Goal: Transaction & Acquisition: Purchase product/service

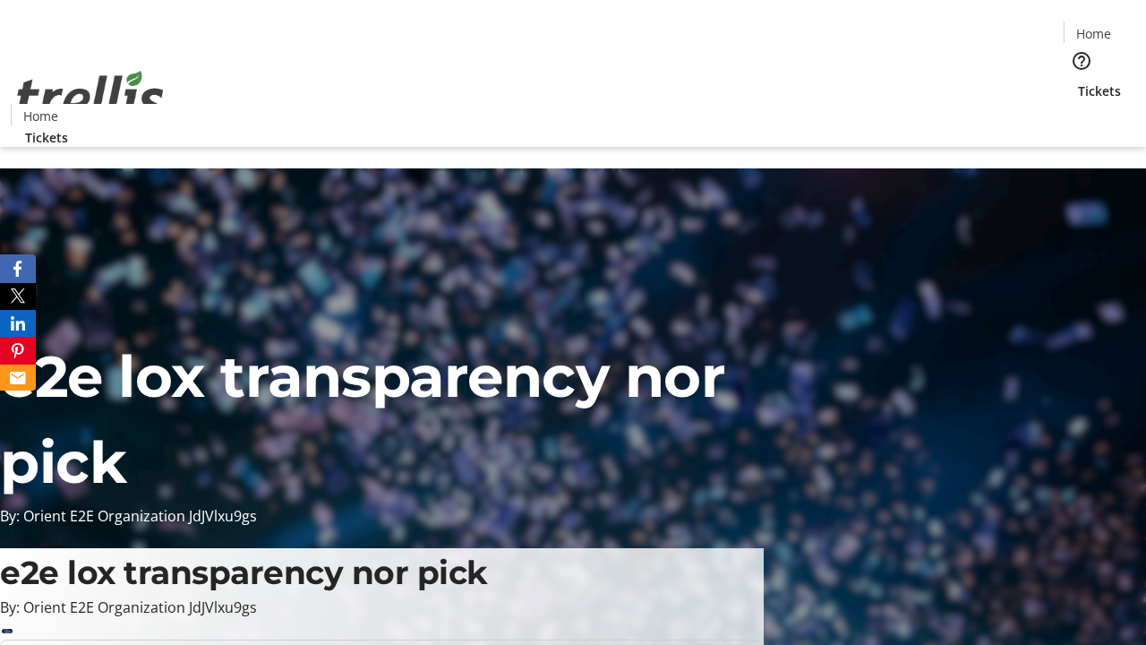
click at [1078, 81] on span "Tickets" at bounding box center [1099, 90] width 43 height 19
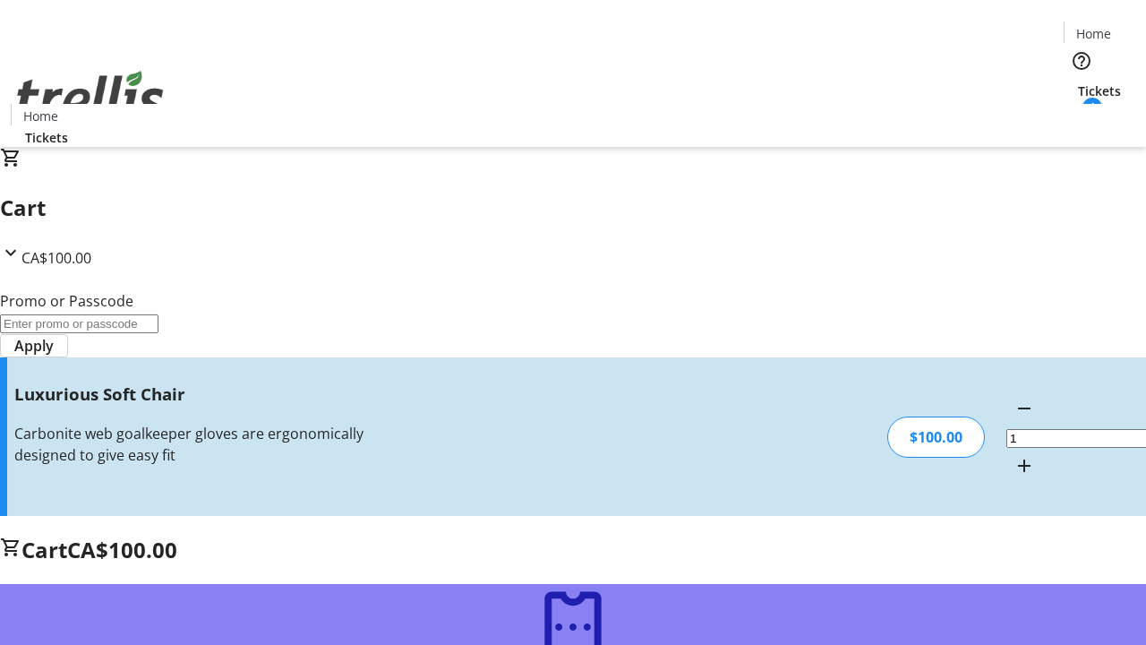
type input "FREE"
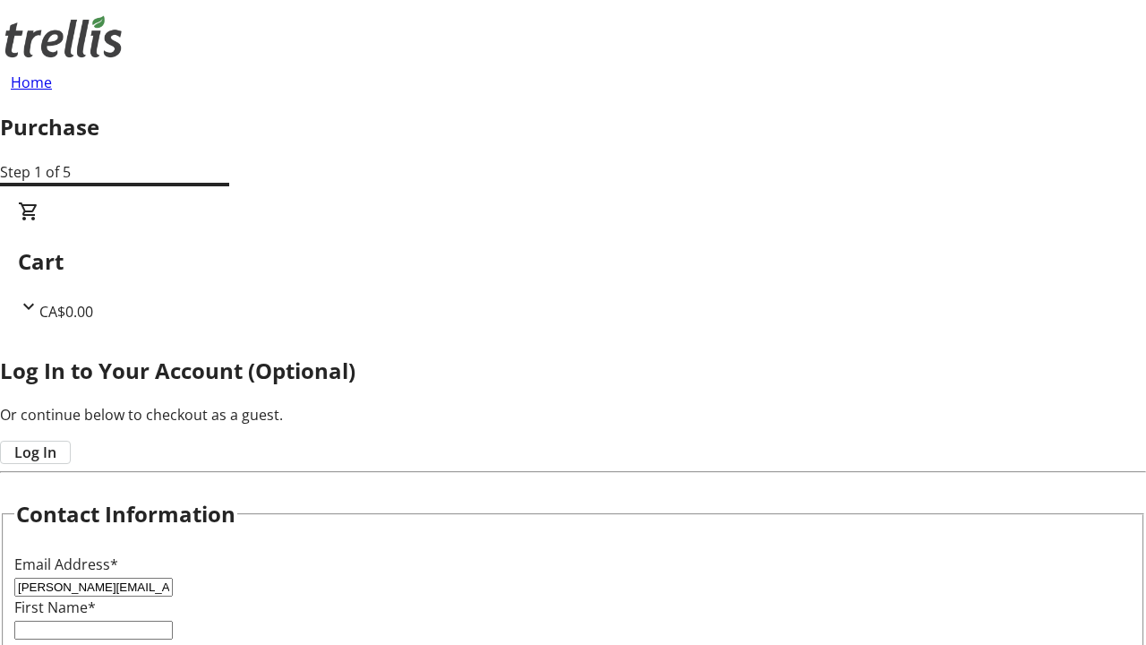
type input "[PERSON_NAME][EMAIL_ADDRESS][PERSON_NAME][DOMAIN_NAME]"
type input "[PERSON_NAME]"
